Goal: Task Accomplishment & Management: Understand process/instructions

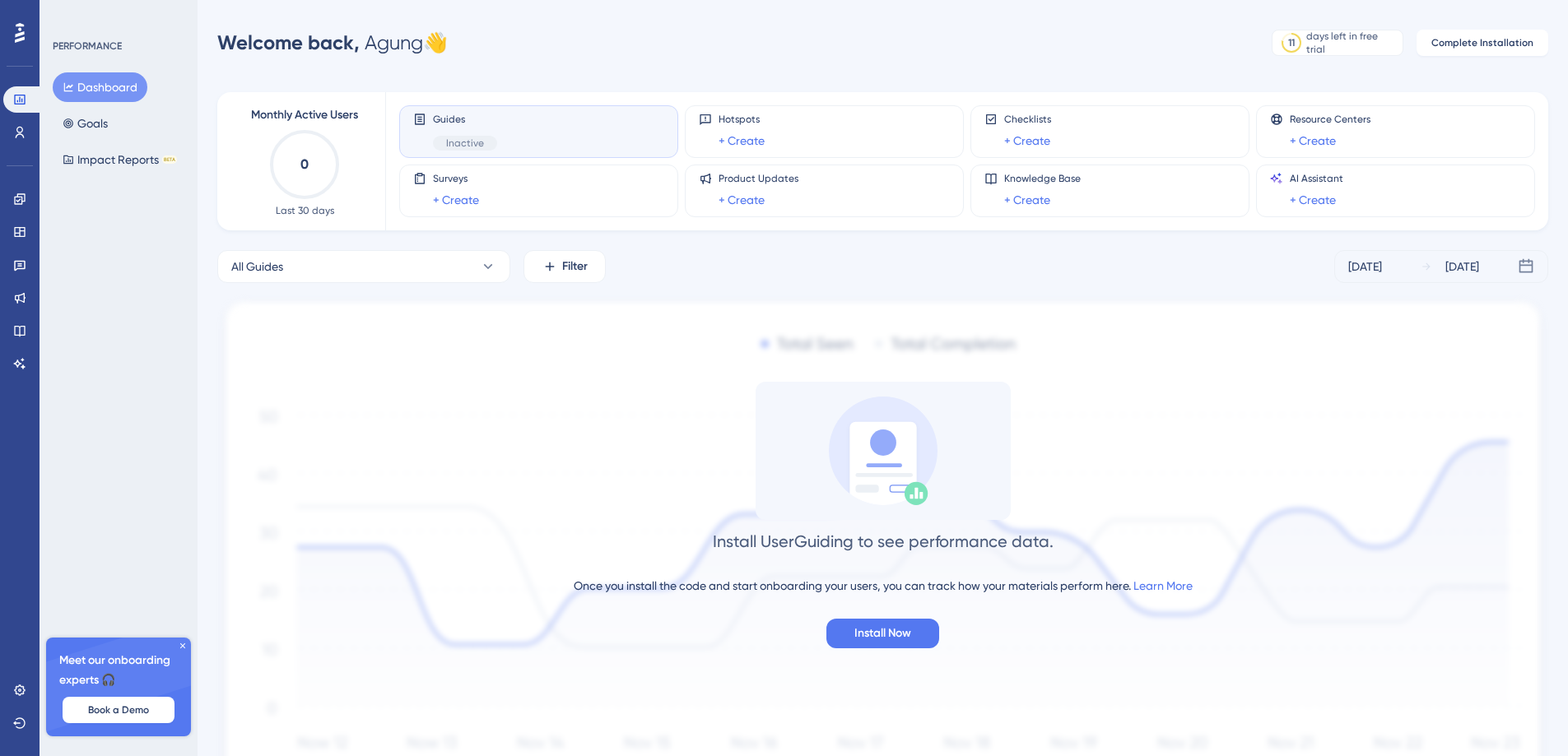
click at [1381, 60] on div "Performance Users Engagement Widgets Feedback Product Updates Knowledge Base AI…" at bounding box center [883, 423] width 1371 height 795
click at [1381, 48] on div "days left in free trial" at bounding box center [1351, 42] width 91 height 26
click at [452, 125] on div "Guides Inactive" at bounding box center [464, 131] width 64 height 38
click at [435, 135] on div "Guides Inactive" at bounding box center [464, 131] width 64 height 38
click at [448, 120] on span "Guides" at bounding box center [464, 120] width 64 height 13
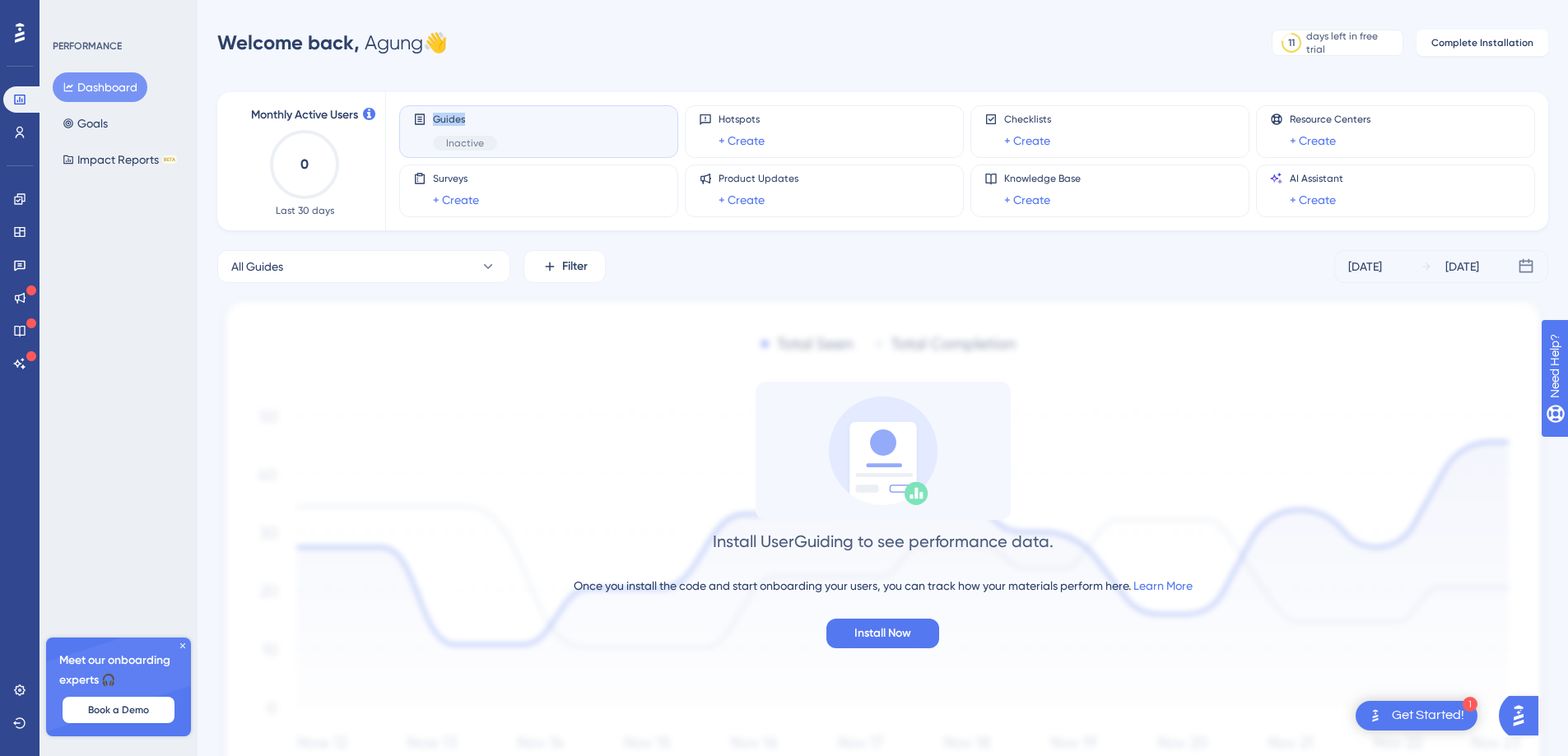
click at [448, 120] on span "Guides" at bounding box center [464, 120] width 64 height 13
click at [1442, 702] on div "1 Get Started!" at bounding box center [1417, 715] width 122 height 29
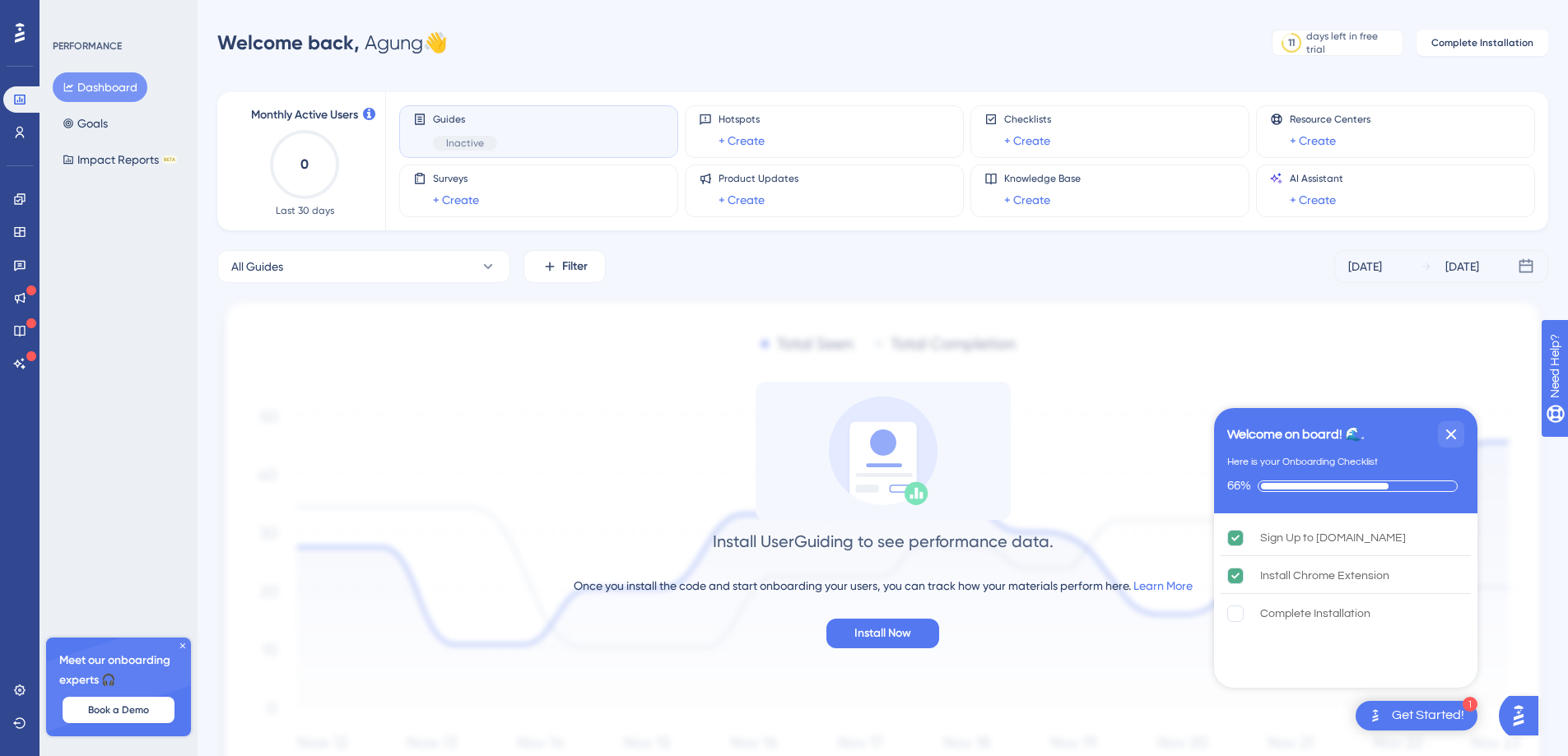
click at [298, 180] on icon "0" at bounding box center [305, 164] width 73 height 73
click at [1232, 626] on div "Complete Installation" at bounding box center [1345, 613] width 250 height 36
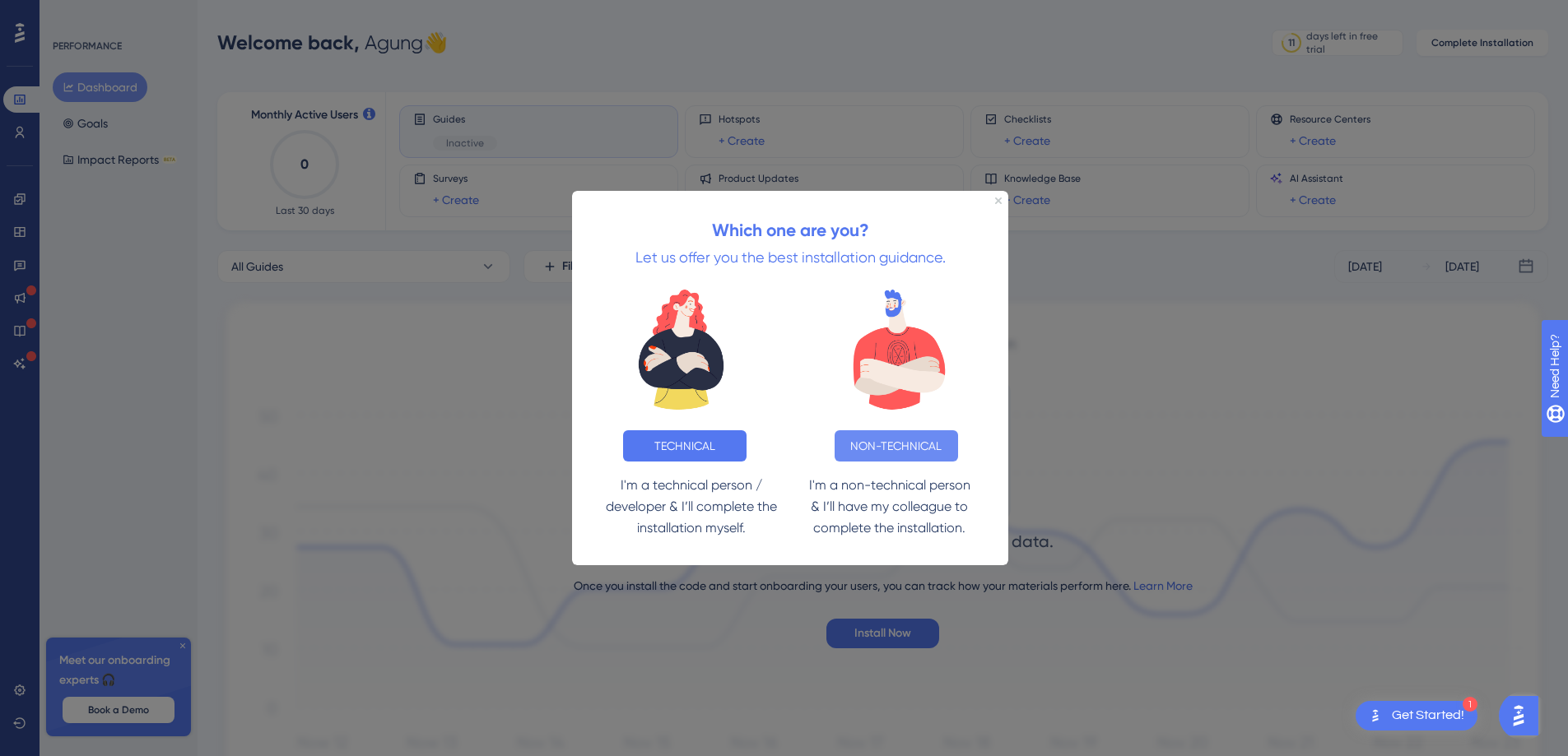
click at [919, 451] on button "NON-TECHNICAL" at bounding box center [896, 445] width 124 height 31
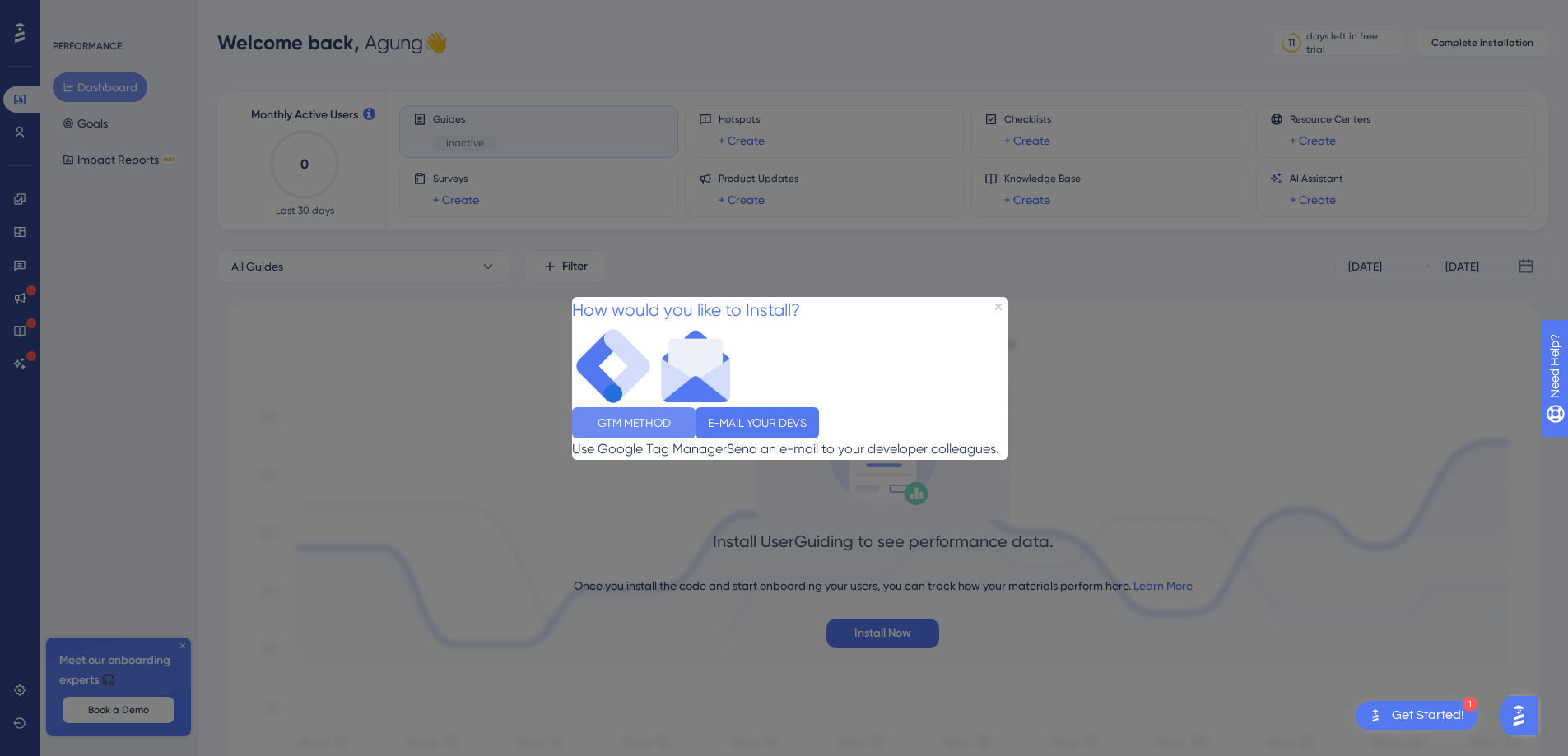
click at [674, 435] on button "GTM METHOD" at bounding box center [634, 421] width 124 height 31
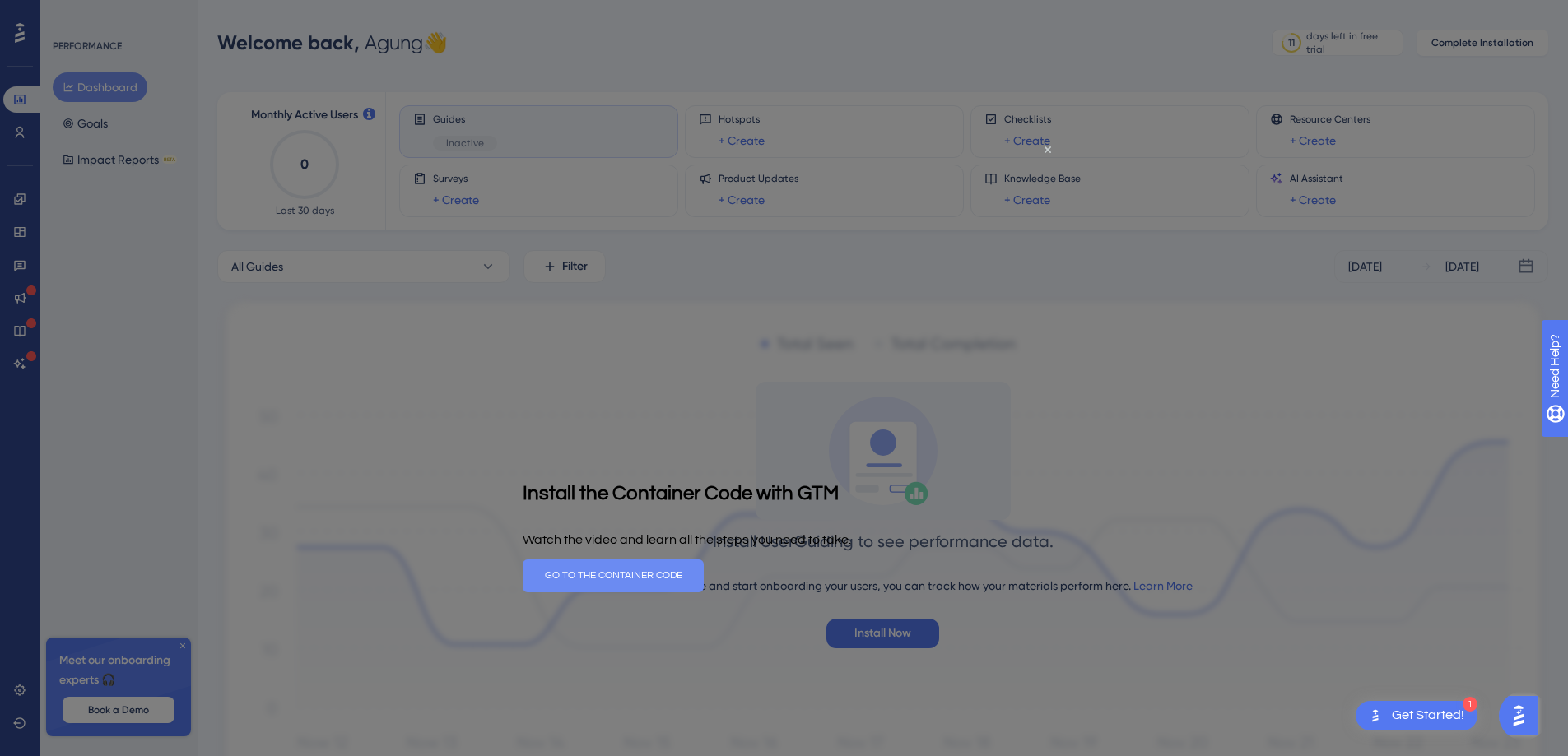
click at [704, 578] on button "GO TO THE CONTAINER CODE" at bounding box center [613, 575] width 181 height 33
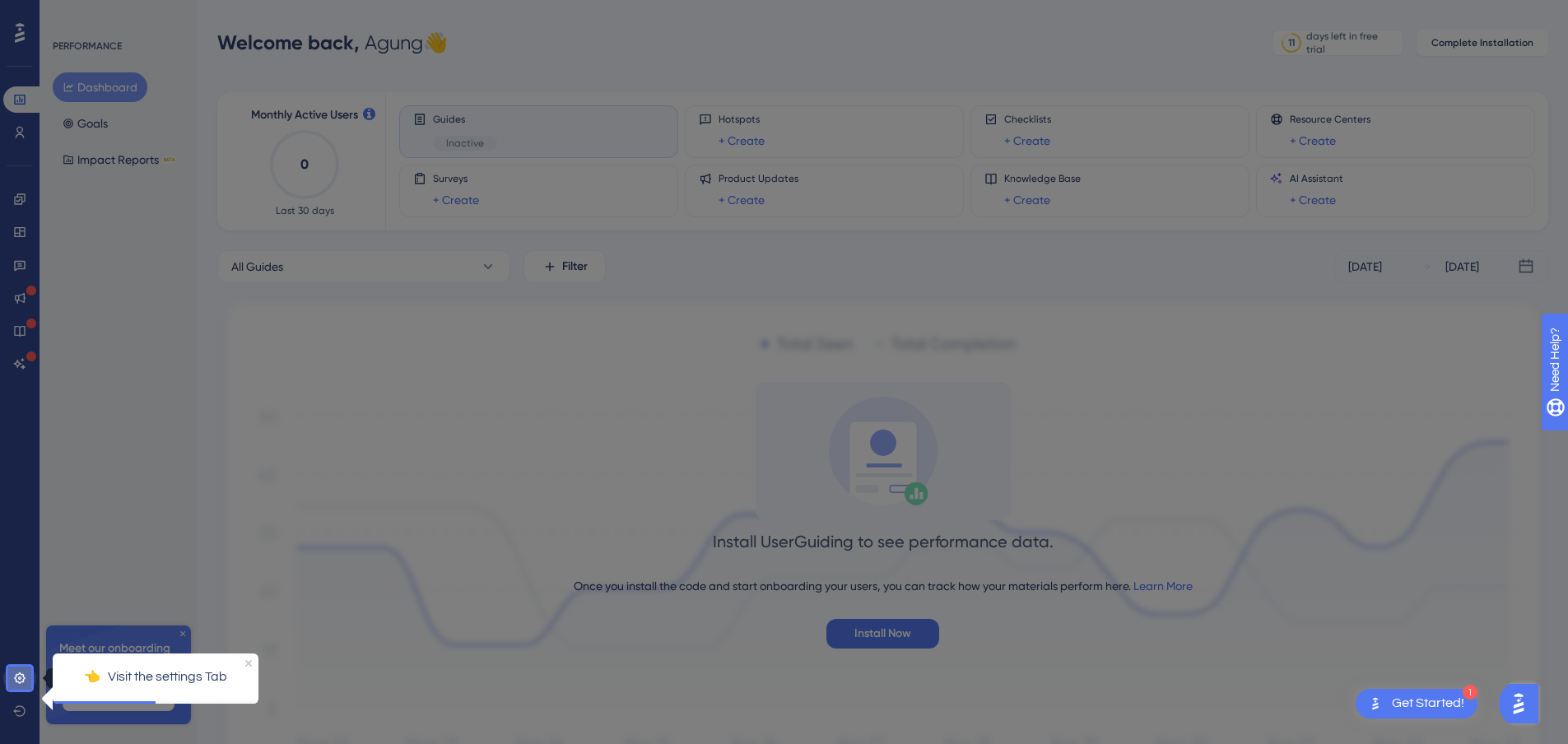
click at [18, 679] on icon at bounding box center [19, 678] width 11 height 11
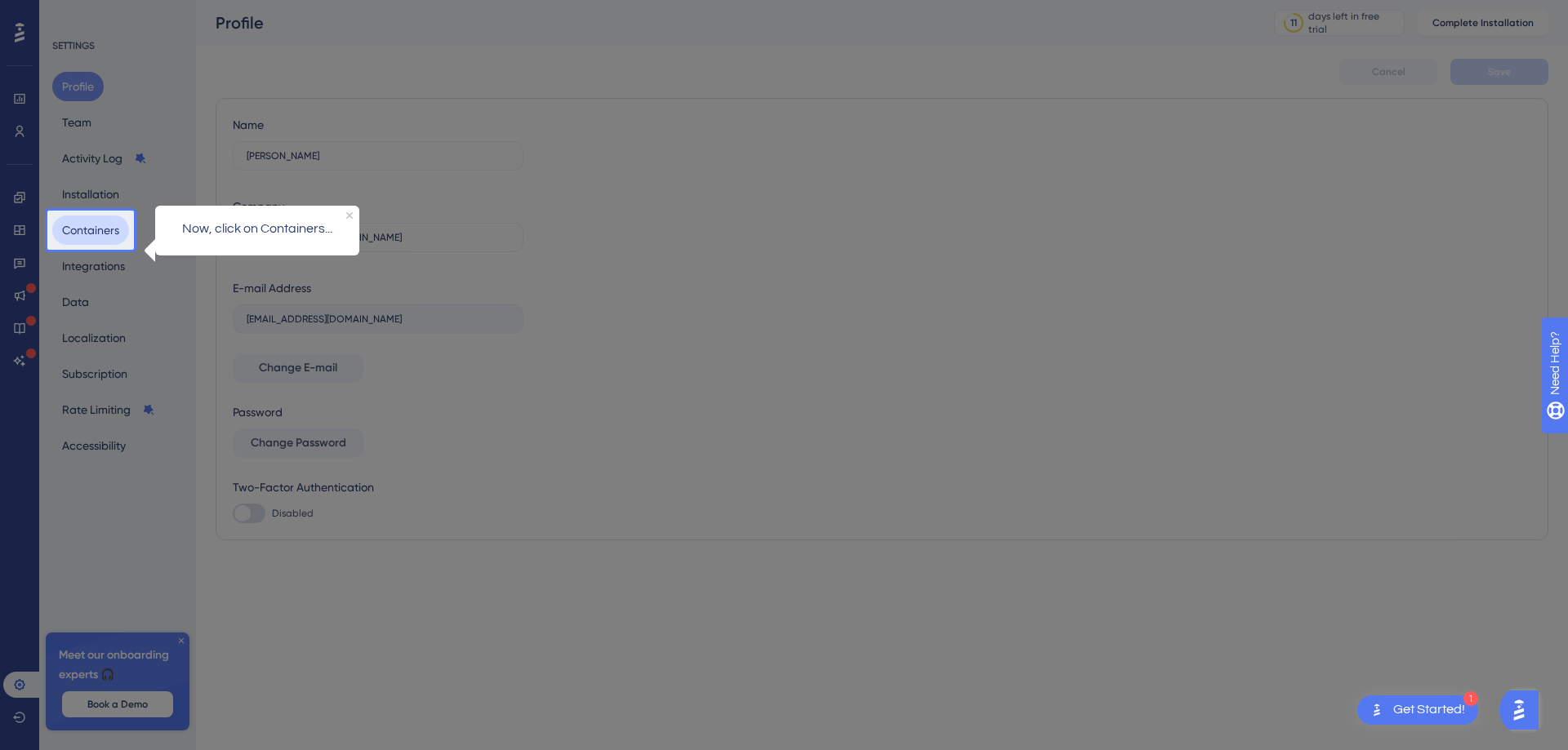
click at [96, 241] on button "Containers" at bounding box center [90, 230] width 76 height 29
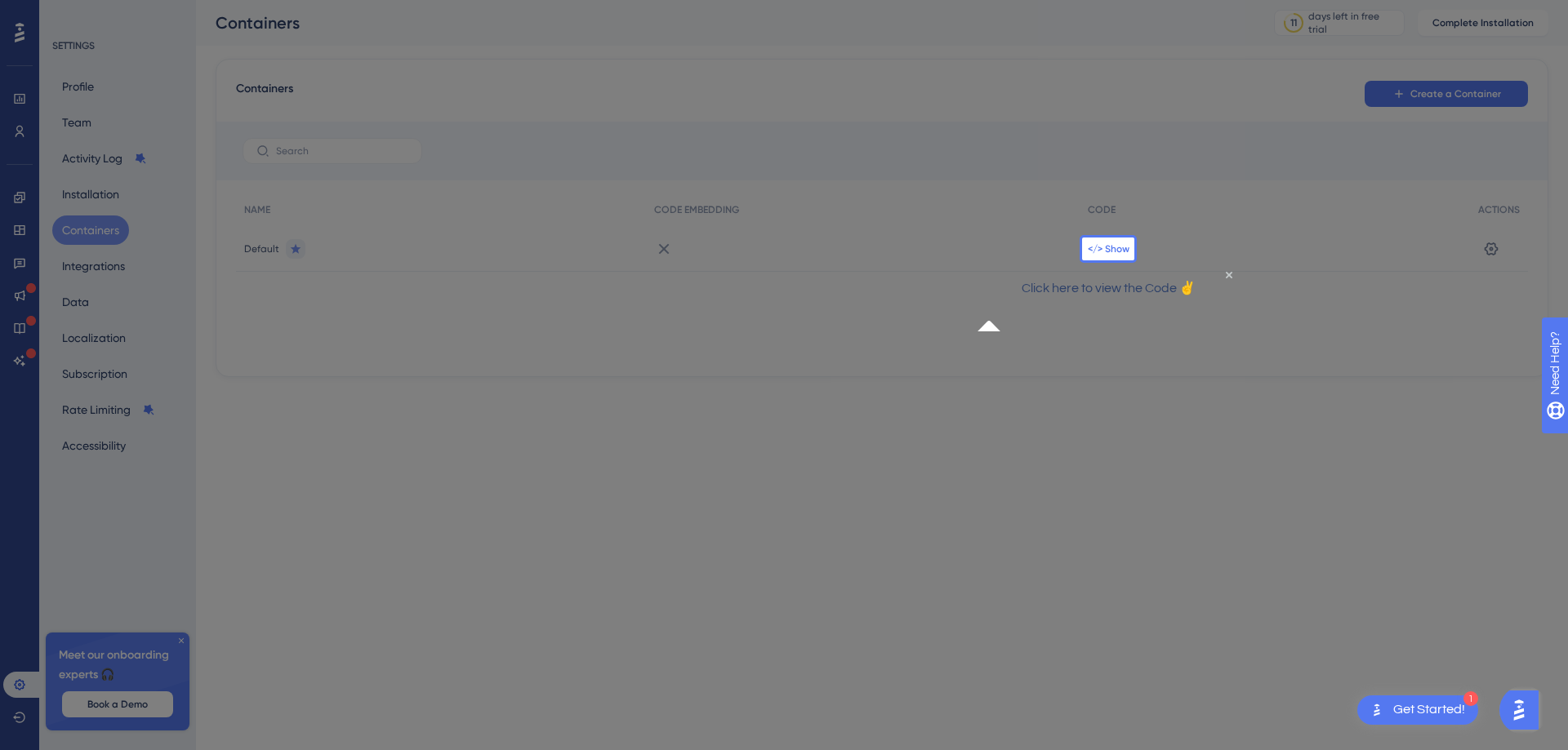
click at [1116, 254] on span "</> Show" at bounding box center [1108, 249] width 42 height 13
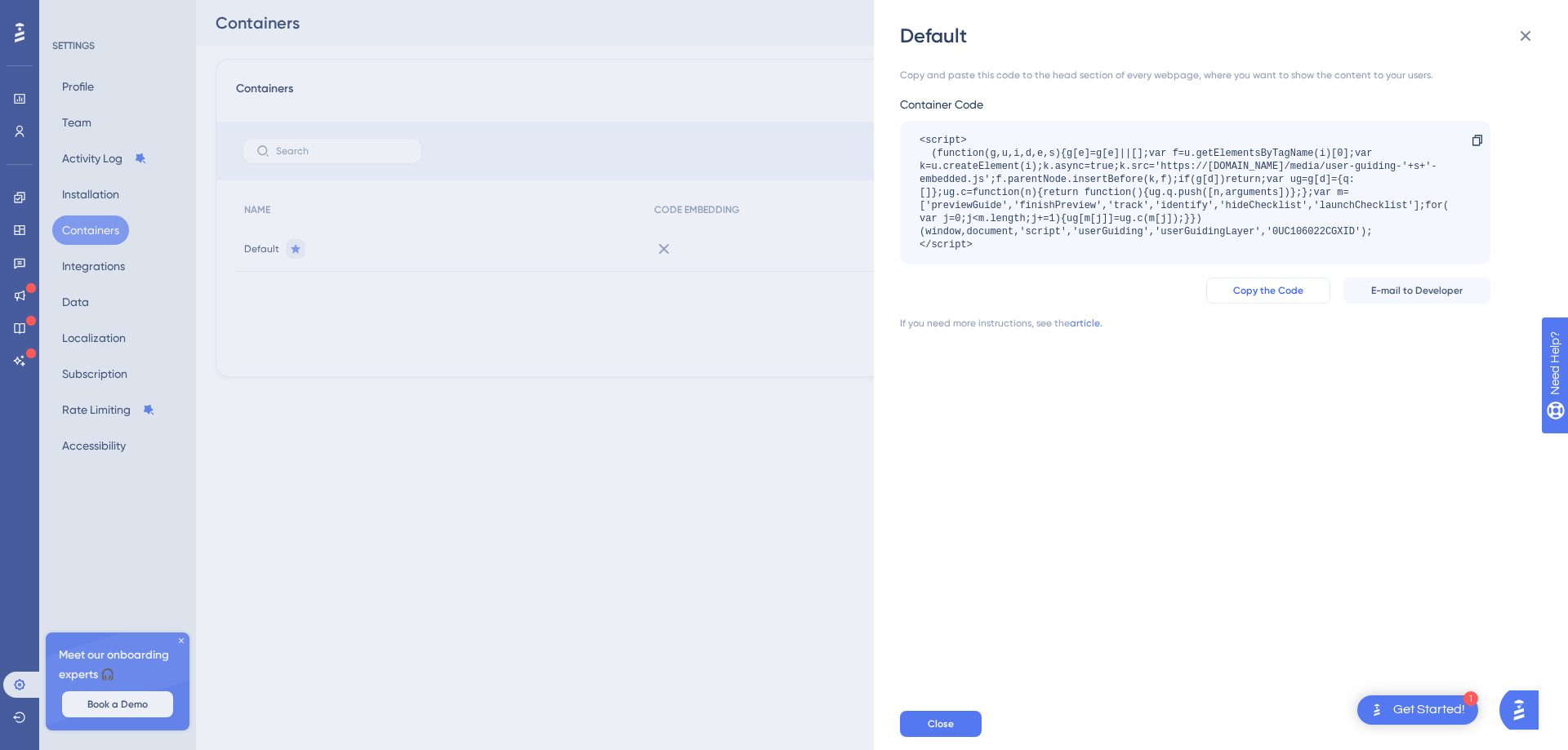
click at [1268, 290] on span "Copy the Code" at bounding box center [1268, 290] width 71 height 13
click at [596, 497] on div "Default Copy and paste this code to the head section of every webpage, where yo…" at bounding box center [784, 375] width 1568 height 750
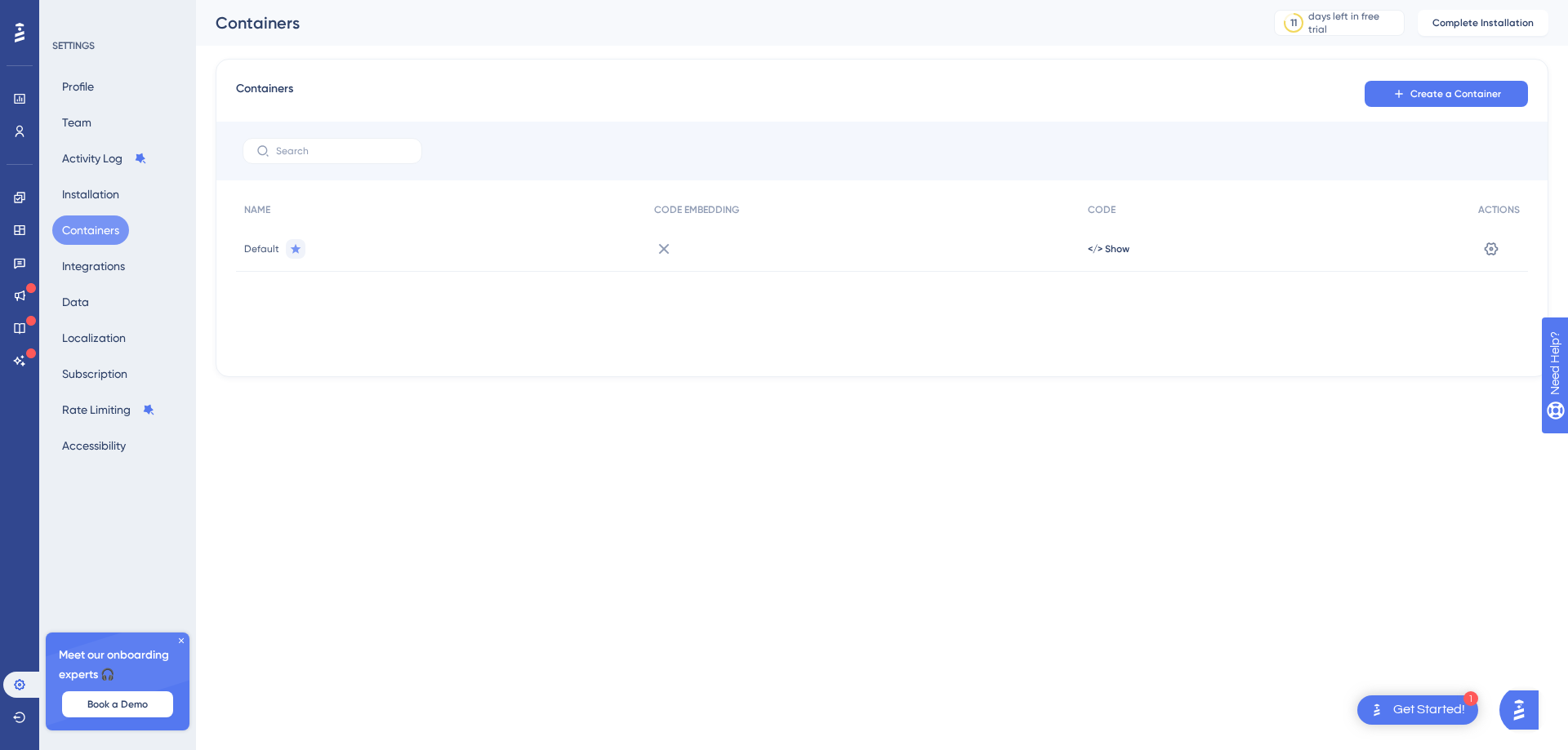
click at [365, 119] on div "Containers Create a Container NAME CODE EMBEDDING CODE ACTIONS Default </> Show…" at bounding box center [882, 218] width 1332 height 319
click at [16, 129] on icon at bounding box center [20, 131] width 13 height 13
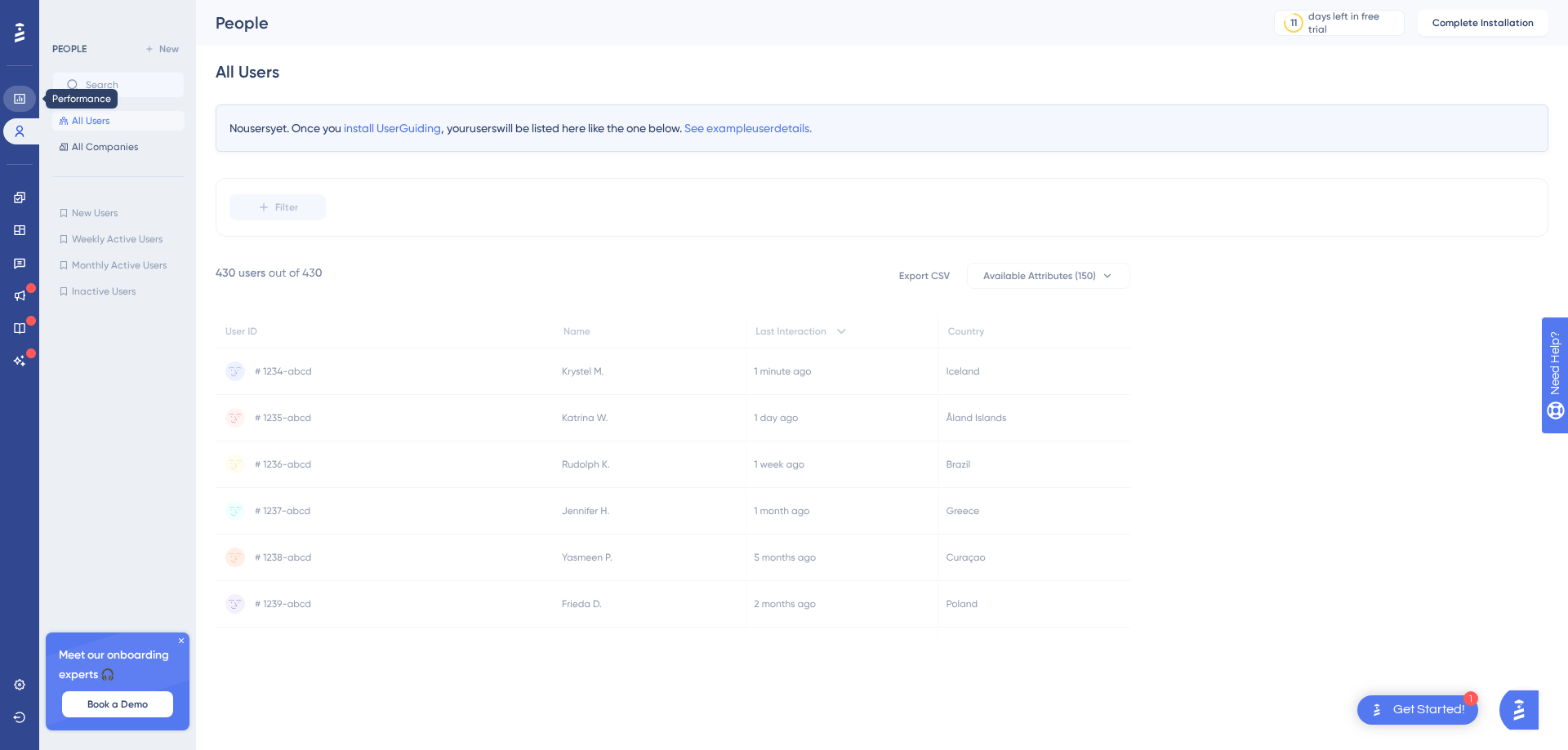
click at [20, 101] on icon at bounding box center [19, 99] width 11 height 10
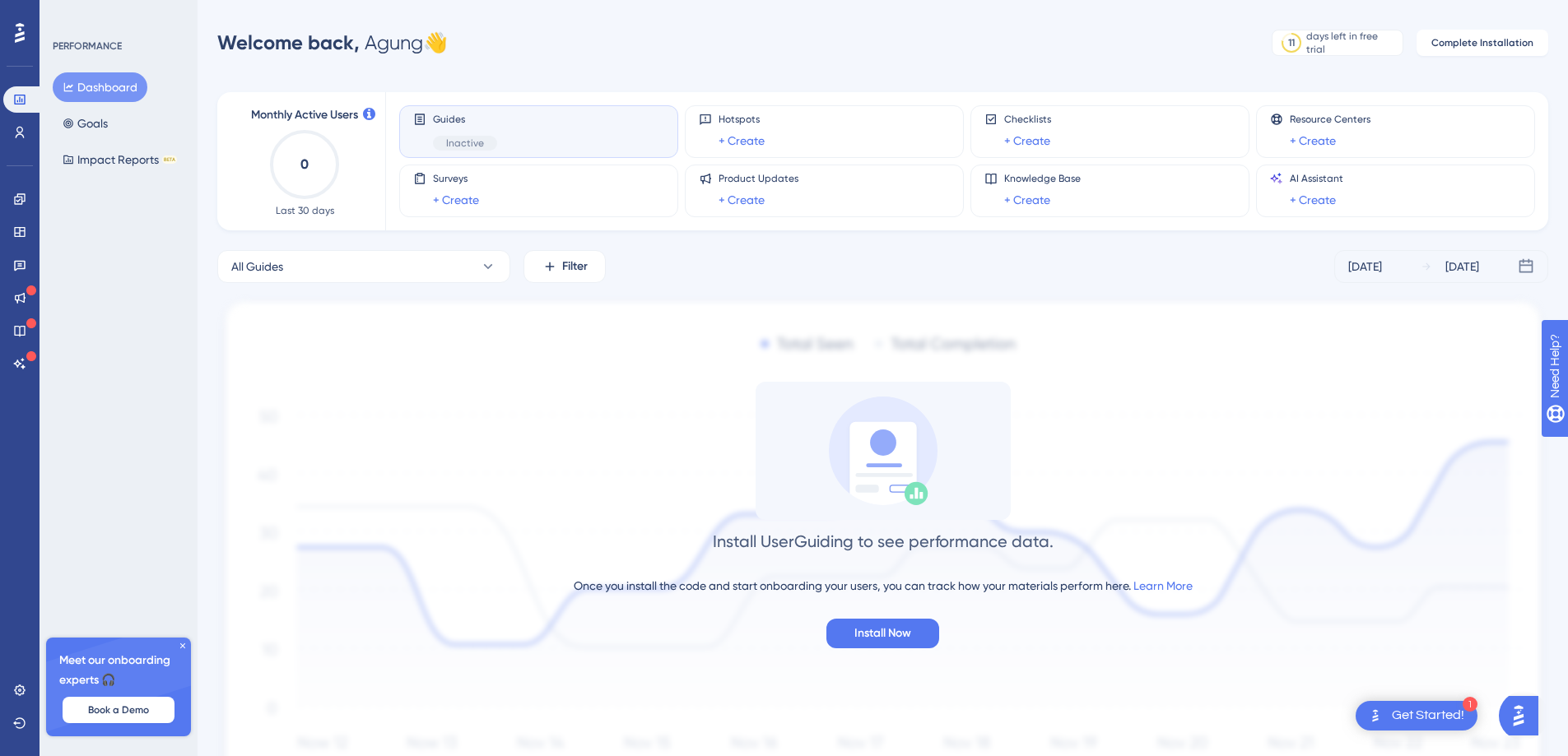
click at [548, 120] on div "Guides Inactive" at bounding box center [539, 131] width 251 height 38
click at [513, 138] on div "Guides Inactive" at bounding box center [539, 131] width 251 height 38
click at [512, 137] on div "Guides Inactive" at bounding box center [539, 131] width 251 height 38
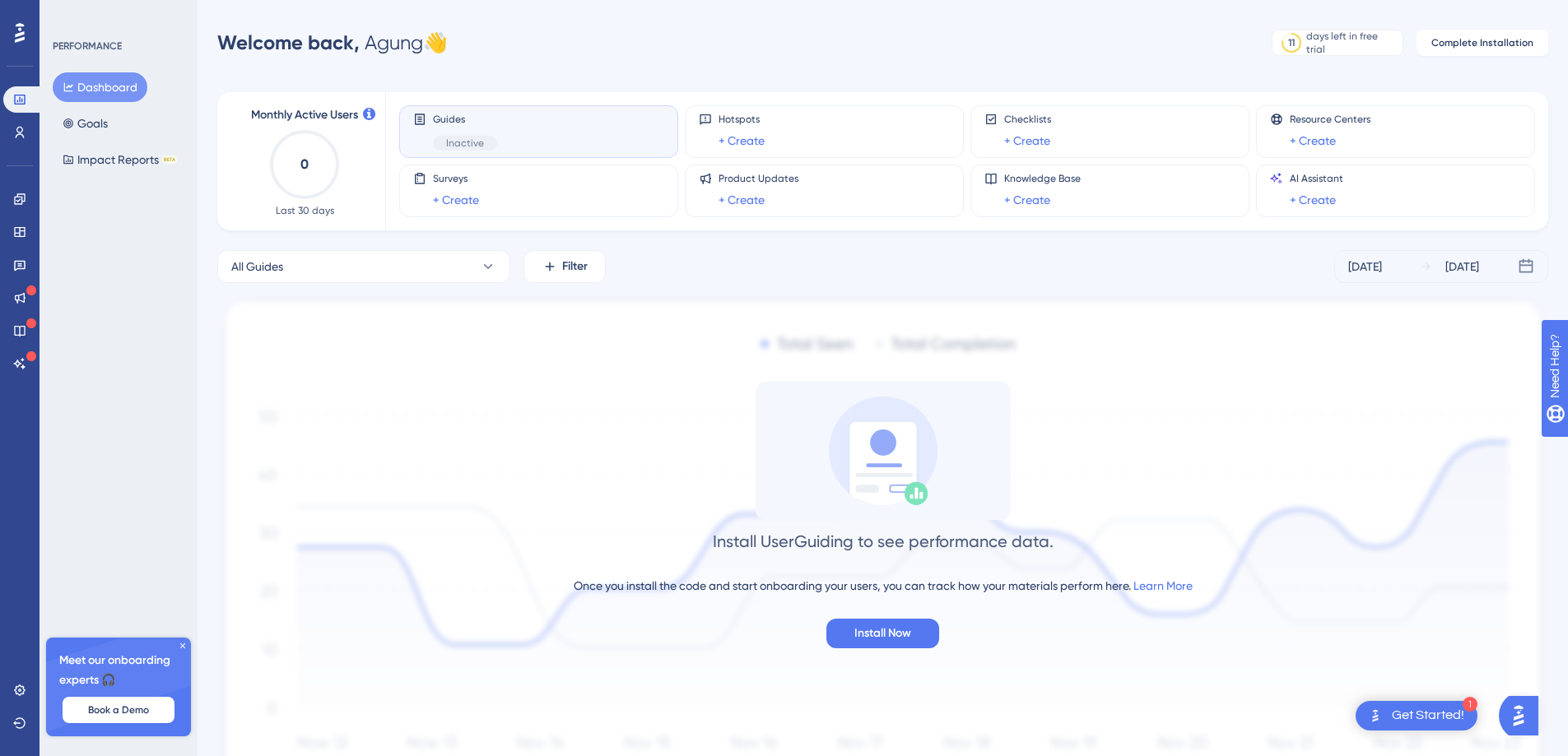
click at [1468, 60] on div "Performance Users Engagement Widgets Feedback Product Updates Knowledge Base AI…" at bounding box center [883, 423] width 1371 height 795
click at [3, 63] on div "Performance Users" at bounding box center [19, 95] width 33 height 100
click at [17, 48] on div "Performance Users" at bounding box center [19, 95] width 33 height 100
click at [16, 30] on icon at bounding box center [20, 33] width 10 height 22
